Goal: Check status

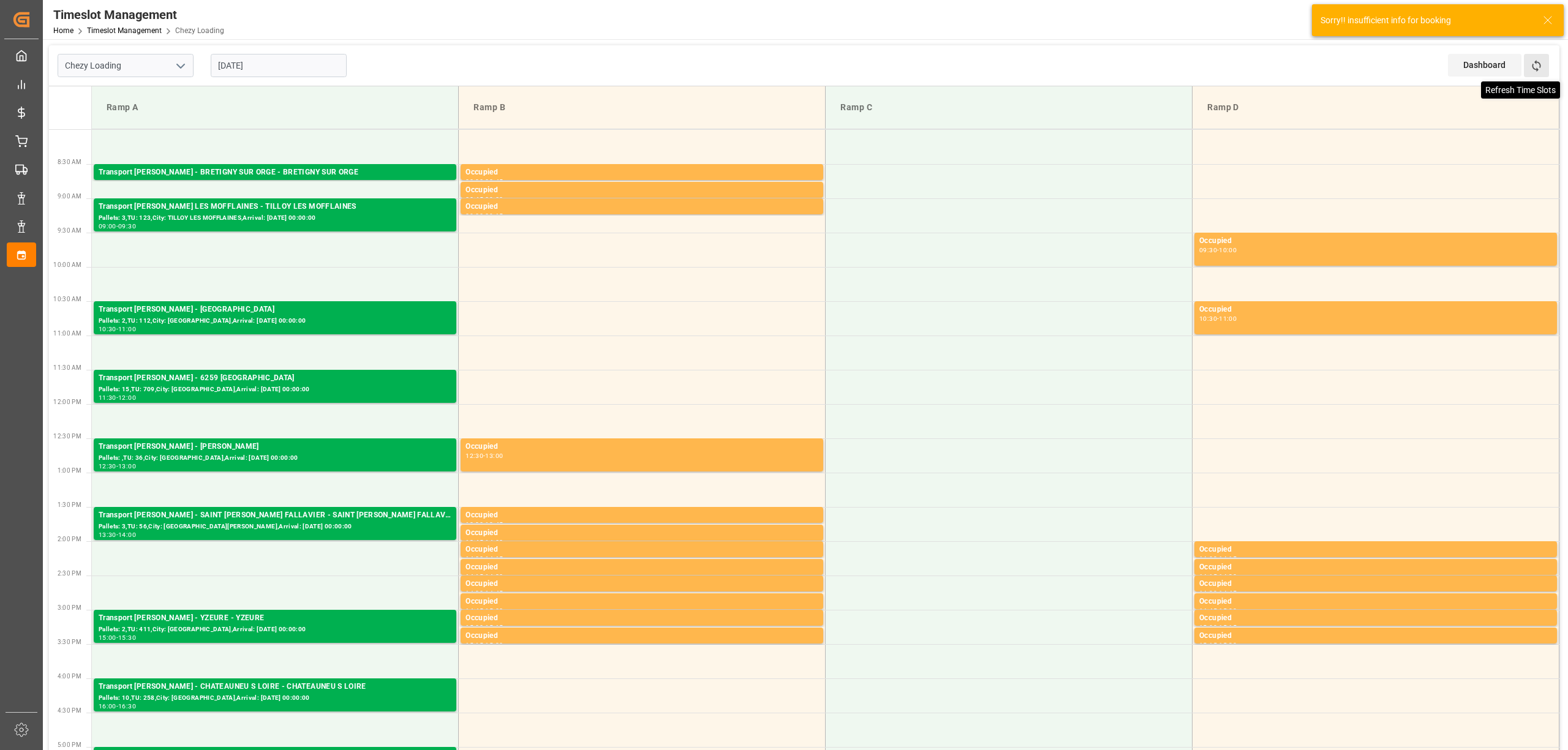
click at [1542, 68] on icon at bounding box center [1537, 66] width 13 height 13
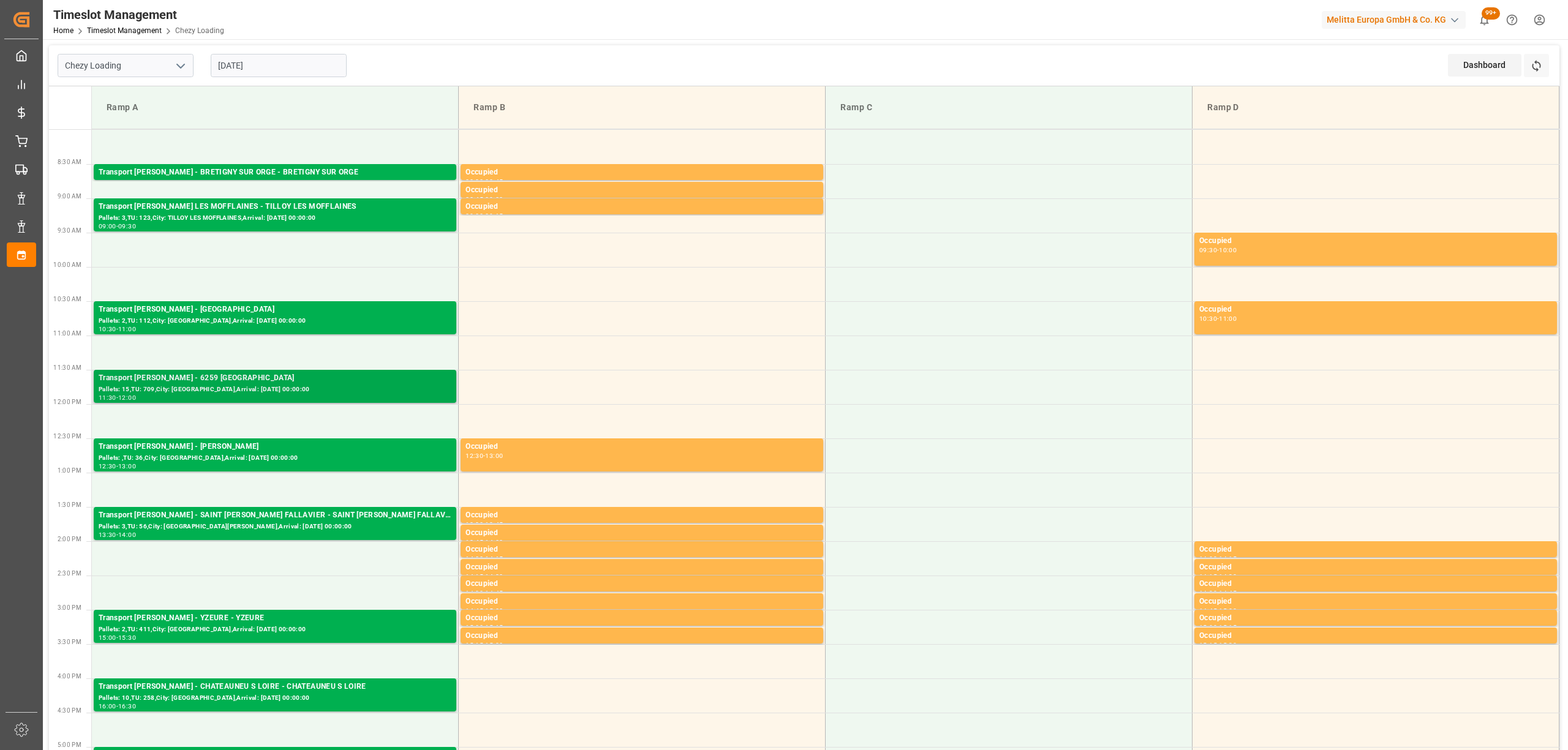
scroll to position [326, 0]
